Goal: Information Seeking & Learning: Learn about a topic

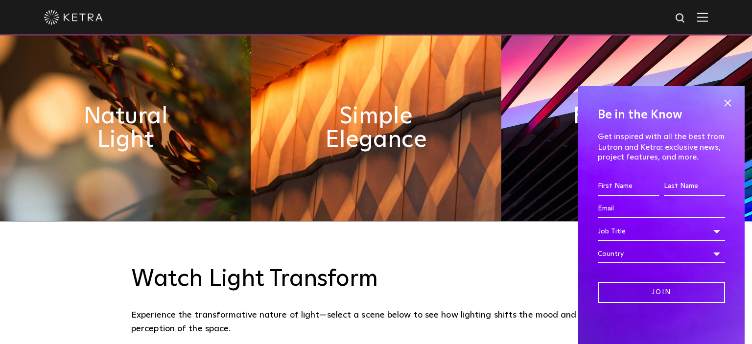
scroll to position [468, 0]
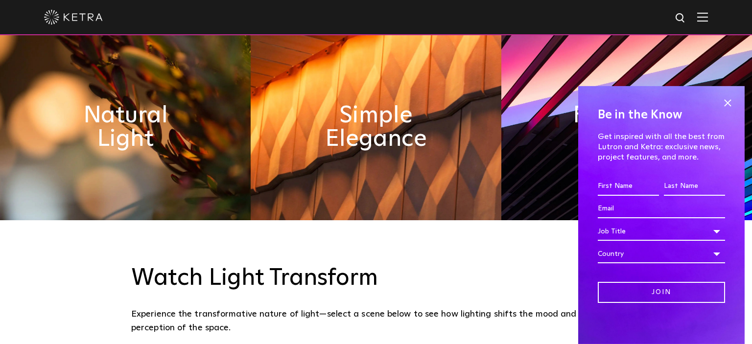
click at [733, 81] on img at bounding box center [626, 127] width 251 height 186
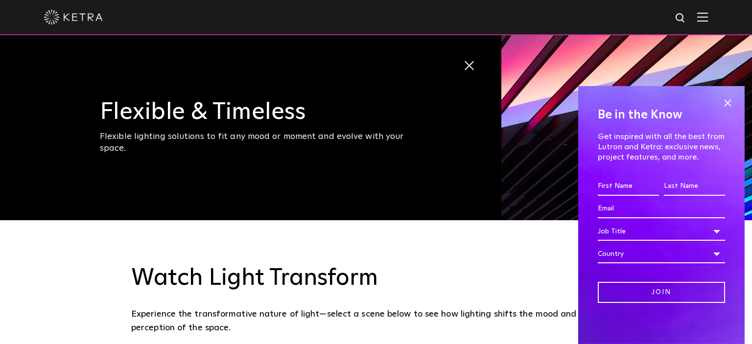
click at [708, 19] on div at bounding box center [376, 17] width 752 height 35
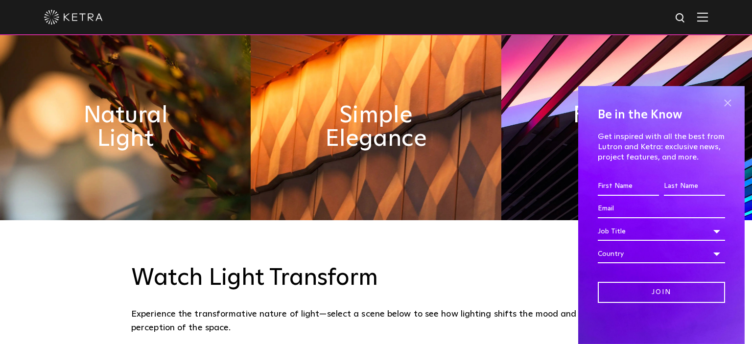
click at [724, 103] on span at bounding box center [727, 103] width 15 height 15
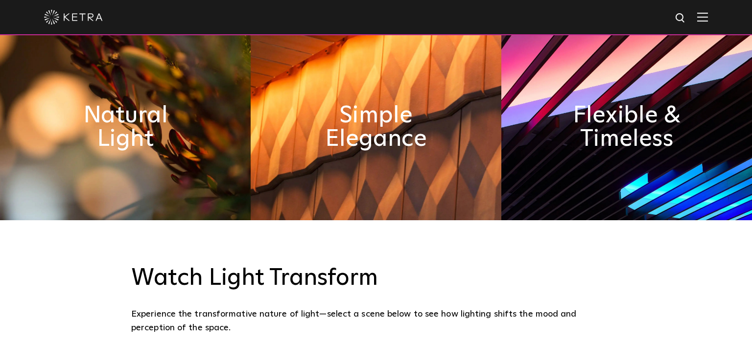
click at [706, 14] on img at bounding box center [702, 16] width 11 height 9
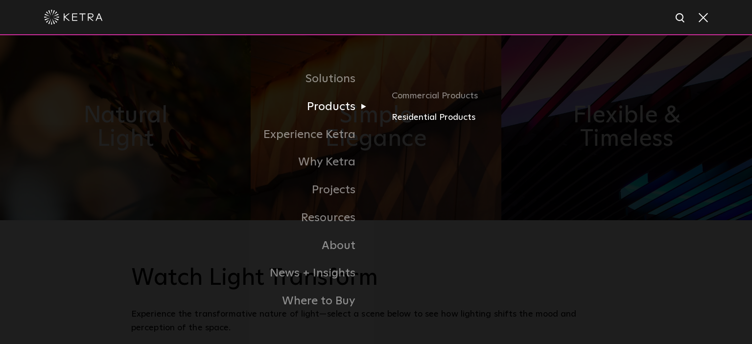
click at [400, 116] on link "Residential Products" at bounding box center [506, 118] width 229 height 14
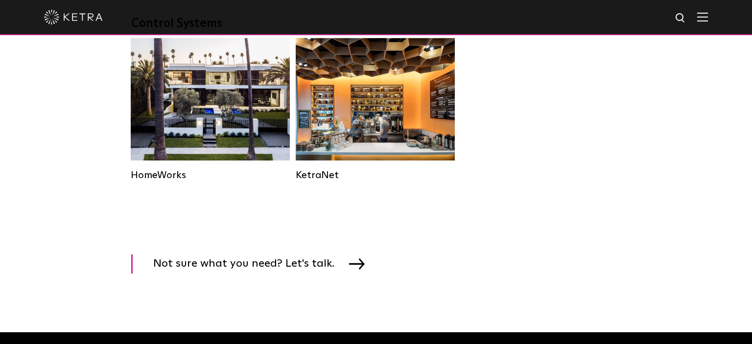
scroll to position [1322, 0]
click at [89, 15] on img at bounding box center [73, 17] width 59 height 15
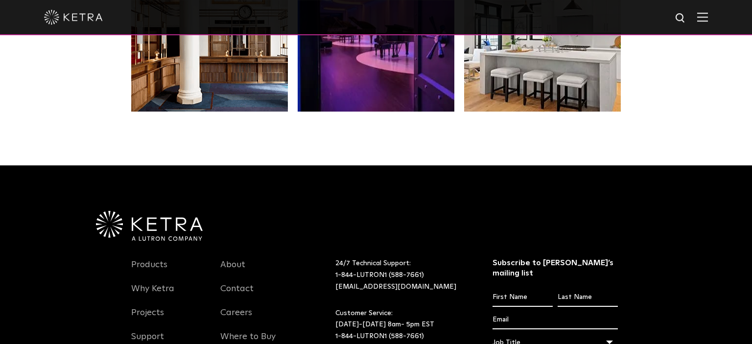
scroll to position [2060, 0]
